Goal: Complete application form

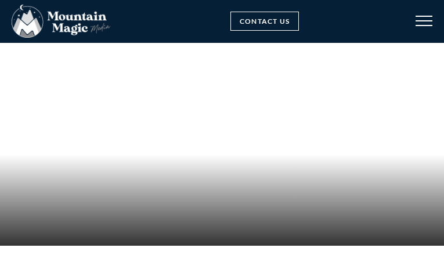
type input "lKXWBSKbnEdzVAxw"
type input "[EMAIL_ADDRESS][DOMAIN_NAME]"
select select "Engagement"
checkbox input "true"
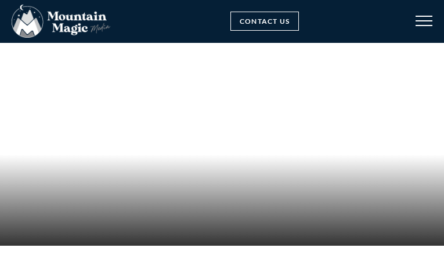
select select "Blog post"
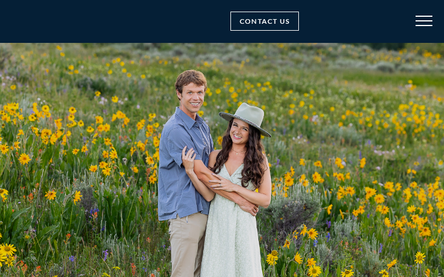
type input "jaKVdEuDhPEHxfNF"
type input "HBkeblKIWdoVc"
type input "[EMAIL_ADDRESS][DOMAIN_NAME]"
type input "gaOzhgbfnPZczb"
type input "[EMAIL_ADDRESS][DOMAIN_NAME]"
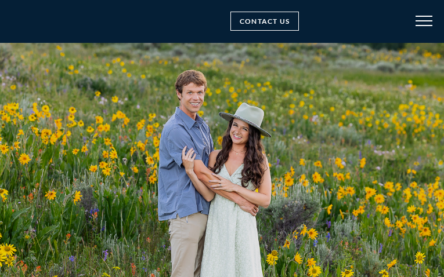
type input "DmLVlgIWCIfPUN"
type input "[EMAIL_ADDRESS][DOMAIN_NAME]"
type input "bSUiOXJgdsFAnB"
select select "Boudoir"
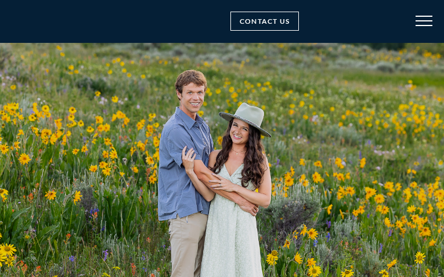
checkbox input "true"
type input "WFaBzIaJQqxyUNX"
type input "gqICSuOWYMO"
type input "[EMAIL_ADDRESS][DOMAIN_NAME]"
type input "ZSxIaSHxXYd"
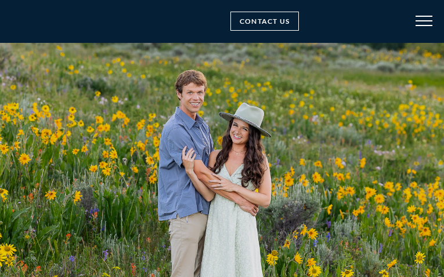
type input "[EMAIL_ADDRESS][DOMAIN_NAME]"
type input "BlxJyKrsjYIqHvqg"
type input "[EMAIL_ADDRESS][DOMAIN_NAME]"
type input "vslzLzZNKXHiD"
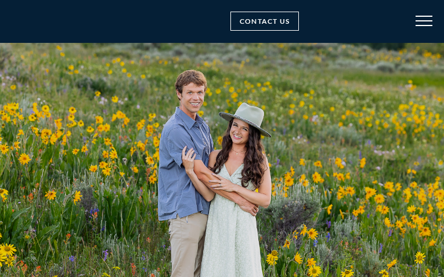
select select "Engagement"
select select "In print (magazine or other)"
